Goal: Find specific page/section: Find specific page/section

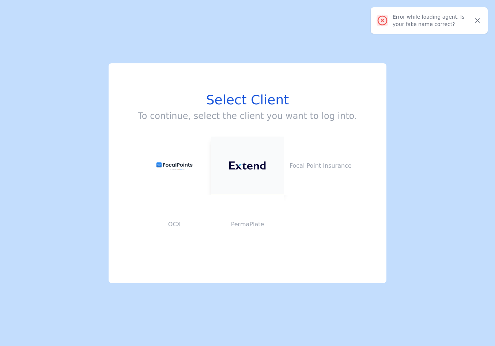
click at [256, 161] on button at bounding box center [247, 165] width 73 height 59
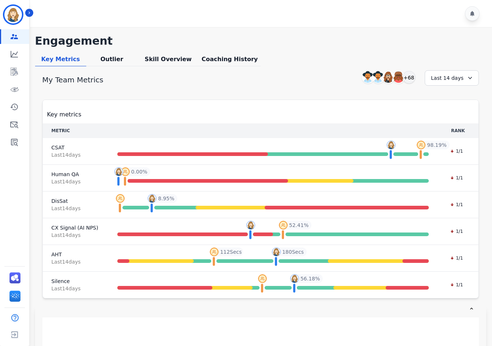
click at [356, 19] on div at bounding box center [262, 13] width 464 height 27
click at [115, 62] on div "Outlier" at bounding box center [111, 60] width 51 height 11
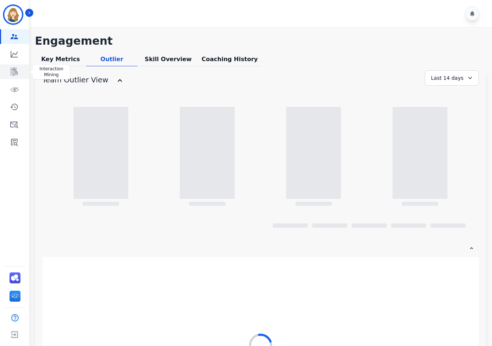
click at [8, 75] on link "Sidebar" at bounding box center [15, 71] width 28 height 15
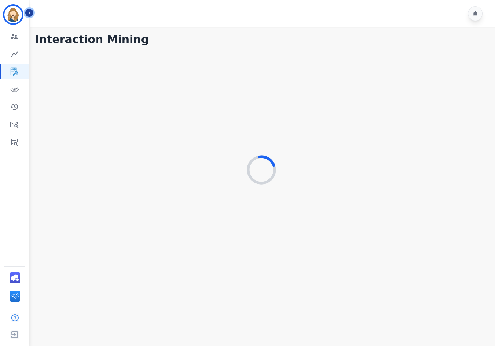
click at [30, 15] on icon "Sidebar" at bounding box center [29, 12] width 5 height 5
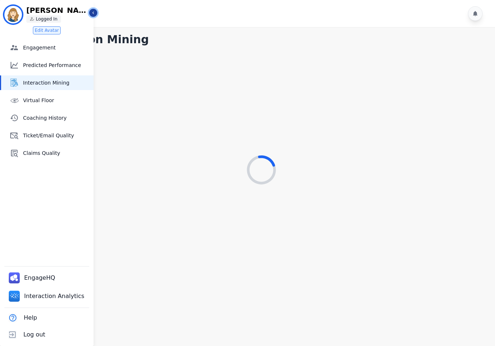
click at [90, 12] on button "Icon description" at bounding box center [93, 13] width 8 height 8
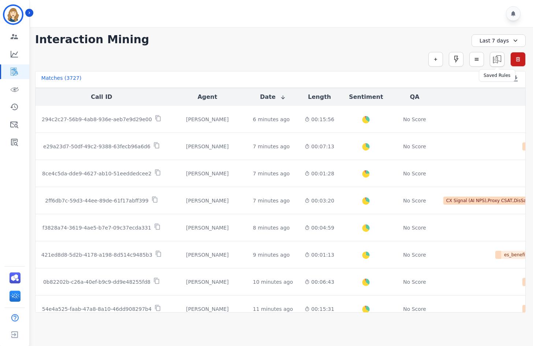
click at [495, 60] on img at bounding box center [497, 59] width 14 height 14
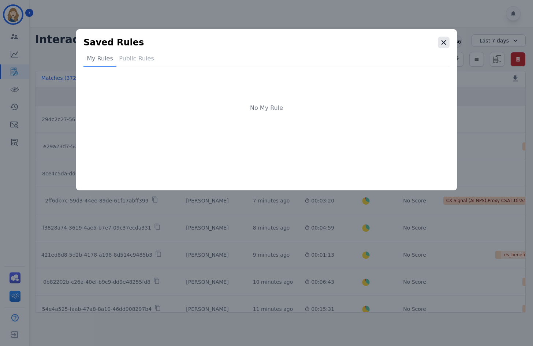
click at [441, 40] on icon "button" at bounding box center [443, 42] width 7 height 7
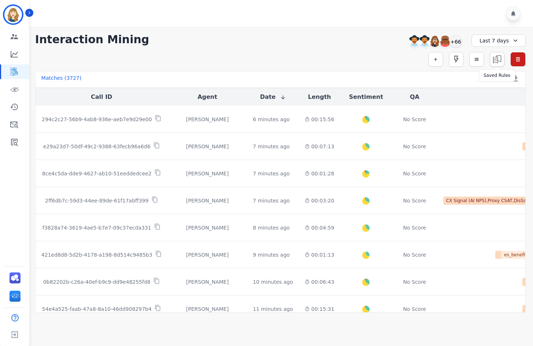
click at [495, 59] on img at bounding box center [497, 59] width 14 height 14
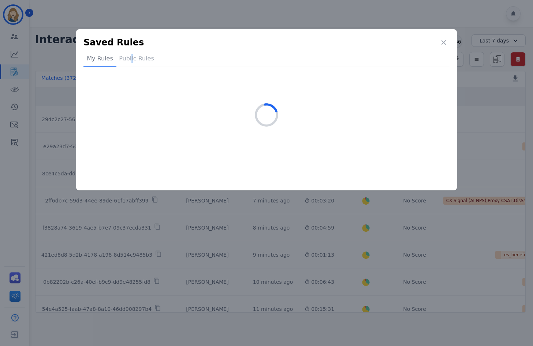
click at [133, 52] on div "Saved Rules My Rules Public Rules" at bounding box center [266, 110] width 366 height 146
click at [132, 56] on div "Public Rules" at bounding box center [136, 60] width 40 height 12
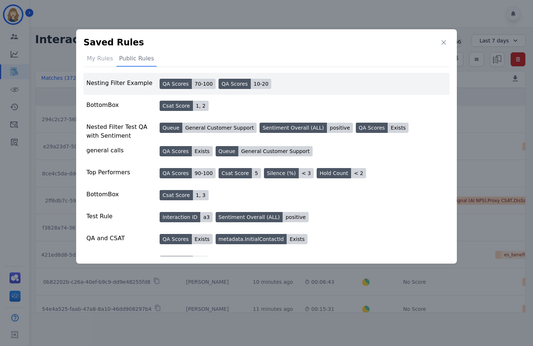
click at [195, 84] on div "70-100" at bounding box center [204, 84] width 24 height 10
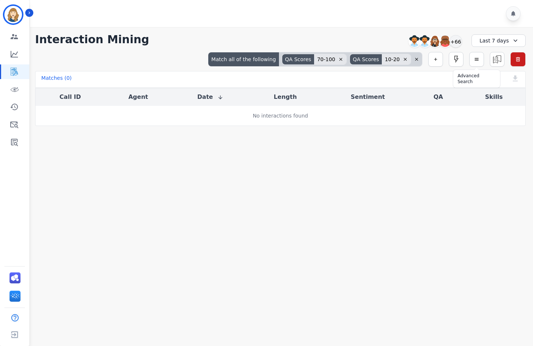
click at [492, 45] on div "Last 7 days" at bounding box center [498, 40] width 54 height 12
click at [495, 106] on li "Last 90 days" at bounding box center [503, 109] width 37 height 7
click at [375, 62] on div "QA Scores" at bounding box center [366, 59] width 32 height 10
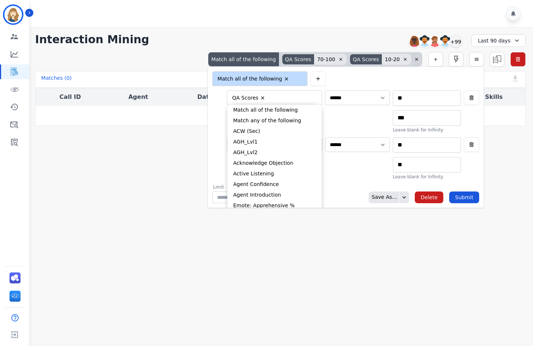
click at [283, 97] on input "selected options" at bounding box center [292, 98] width 49 height 8
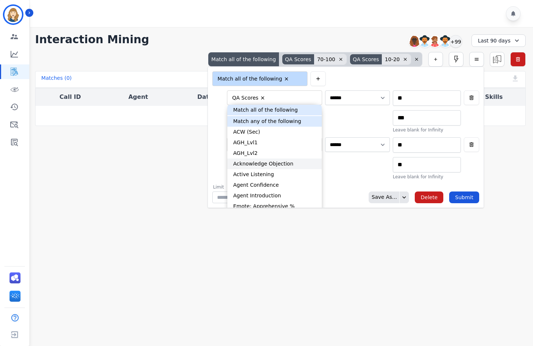
scroll to position [67, 0]
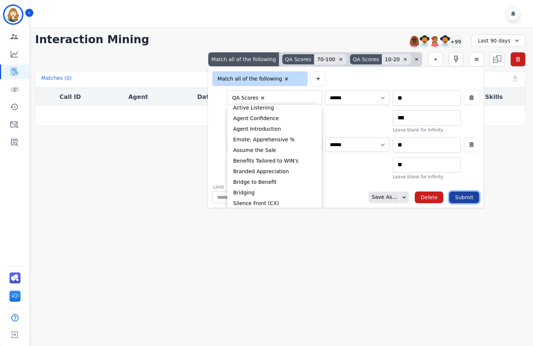
click at [458, 196] on button "Submit" at bounding box center [464, 197] width 30 height 12
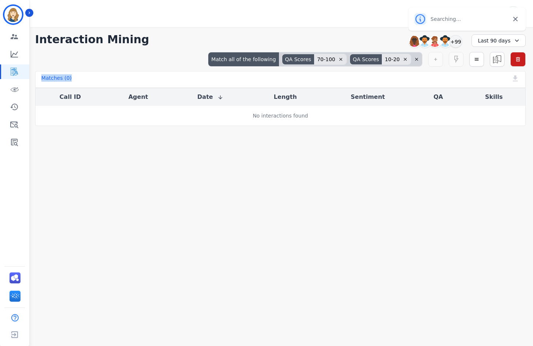
click at [495, 67] on div "**********" at bounding box center [280, 76] width 505 height 99
click at [495, 60] on button "button" at bounding box center [517, 59] width 15 height 15
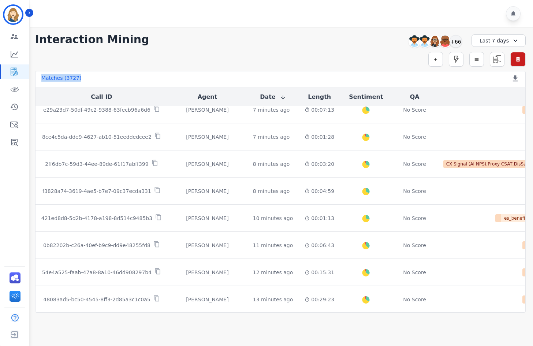
scroll to position [37, 0]
drag, startPoint x: 196, startPoint y: 55, endPoint x: 161, endPoint y: 55, distance: 35.8
click at [197, 55] on div "Simple Search Metric Search Advanced Search Saved Rules Clear Filters" at bounding box center [280, 59] width 490 height 15
click at [31, 12] on icon "Sidebar" at bounding box center [29, 12] width 5 height 5
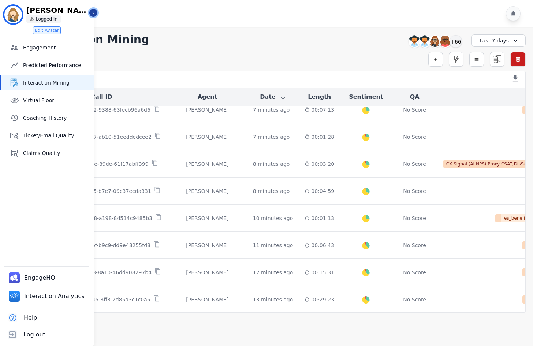
click at [94, 11] on icon "Sidebar" at bounding box center [93, 12] width 5 height 5
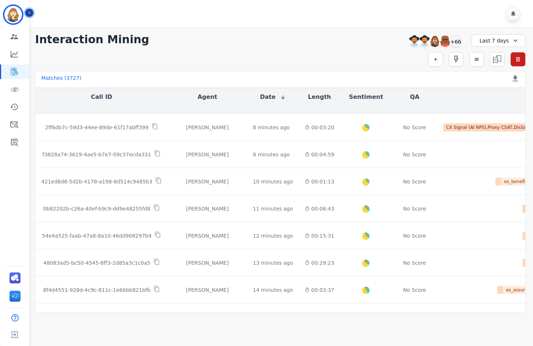
scroll to position [0, 0]
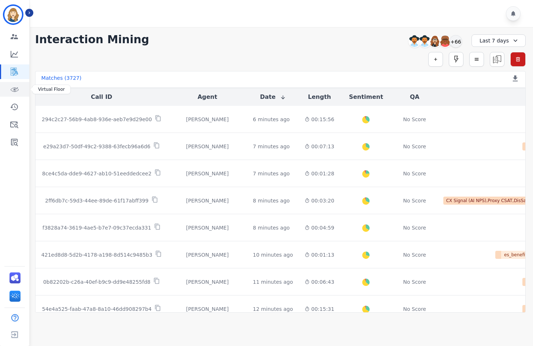
click at [15, 93] on icon "Sidebar" at bounding box center [14, 89] width 9 height 9
